Goal: Task Accomplishment & Management: Use online tool/utility

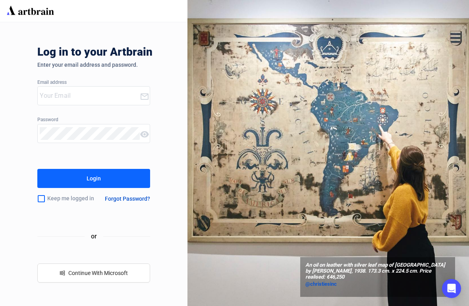
type input "[EMAIL_ADDRESS][DOMAIN_NAME]"
click at [93, 178] on div "Login" at bounding box center [94, 178] width 14 height 13
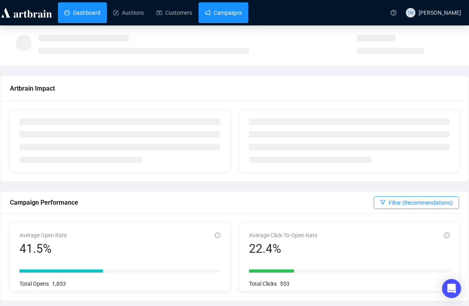
click at [230, 15] on link "Campaigns" at bounding box center [223, 12] width 37 height 21
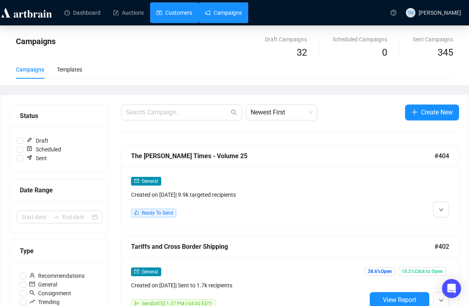
click at [181, 18] on link "Customers" at bounding box center [175, 12] width 36 height 21
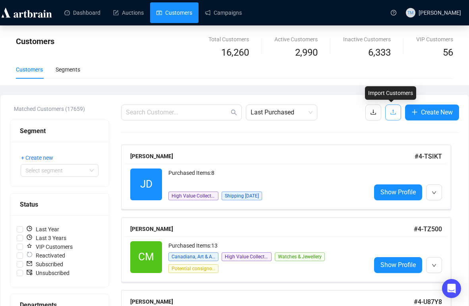
click at [393, 113] on icon "upload" at bounding box center [393, 112] width 6 height 6
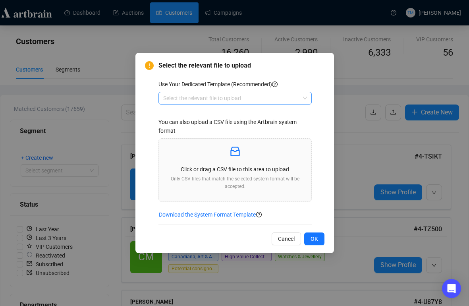
click at [304, 95] on span at bounding box center [235, 98] width 144 height 12
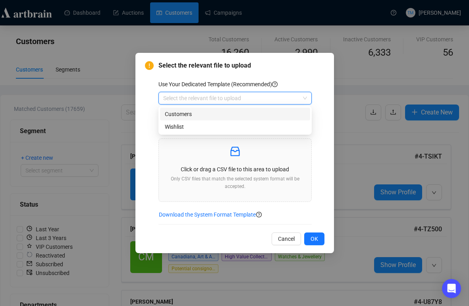
click at [263, 109] on div "Customers" at bounding box center [235, 114] width 150 height 13
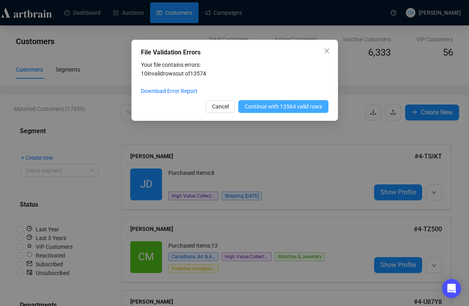
click at [294, 103] on span "Continue with 13564 valid rows" at bounding box center [283, 106] width 77 height 9
